Goal: Transaction & Acquisition: Purchase product/service

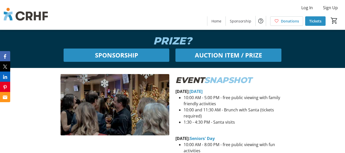
scroll to position [281, 0]
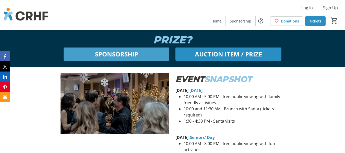
click at [111, 55] on span "SPONSORSHIP" at bounding box center [116, 54] width 43 height 9
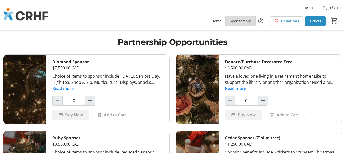
click at [243, 20] on span "Sponsorship" at bounding box center [240, 20] width 21 height 5
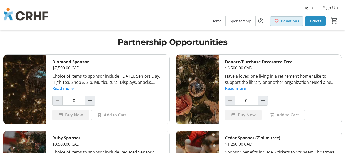
click at [290, 22] on span "Donations" at bounding box center [290, 20] width 18 height 5
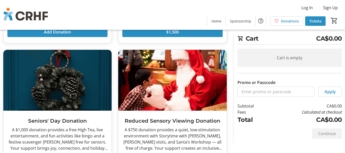
scroll to position [179, 0]
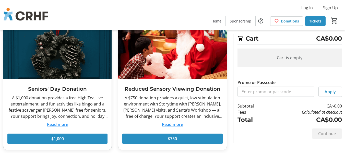
click at [57, 124] on button "Read more" at bounding box center [57, 124] width 21 height 6
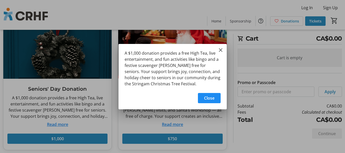
scroll to position [0, 0]
click at [223, 49] on mat-icon "Close" at bounding box center [221, 50] width 6 height 6
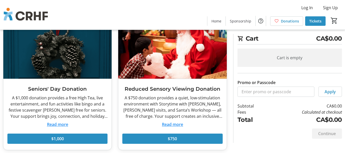
click at [312, 21] on span "Tickets" at bounding box center [315, 20] width 12 height 5
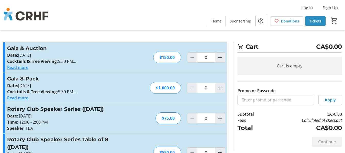
click at [20, 67] on button "Read more" at bounding box center [17, 67] width 21 height 6
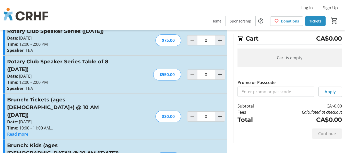
scroll to position [102, 0]
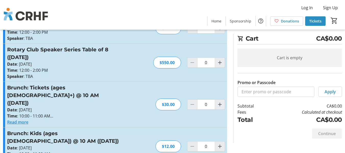
click at [22, 122] on button "Read more" at bounding box center [17, 122] width 21 height 6
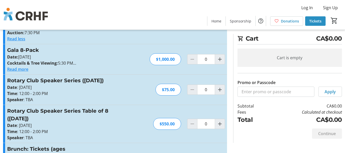
scroll to position [0, 0]
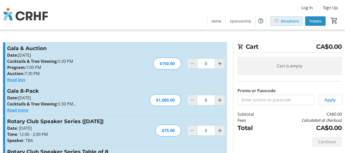
click at [284, 22] on span "Donations" at bounding box center [290, 20] width 18 height 5
